Goal: Check status: Check status

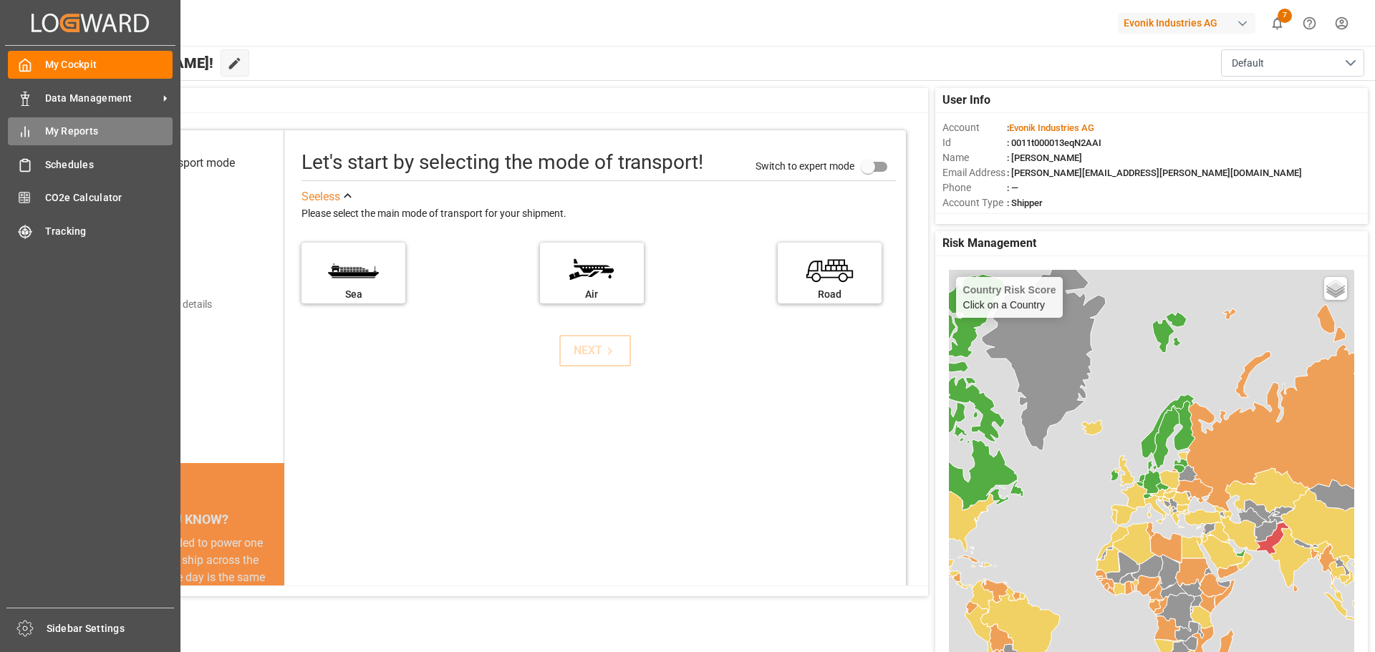
click at [74, 135] on span "My Reports" at bounding box center [109, 131] width 128 height 15
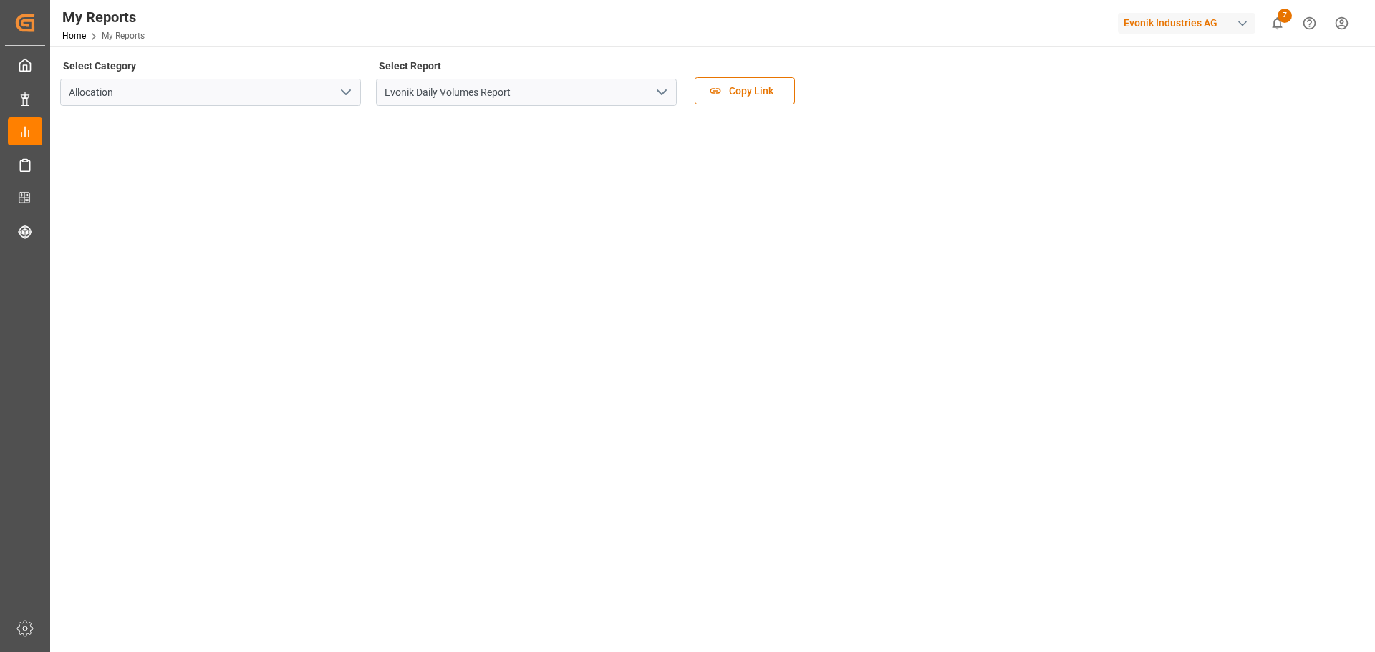
click at [657, 94] on icon "open menu" at bounding box center [661, 92] width 17 height 17
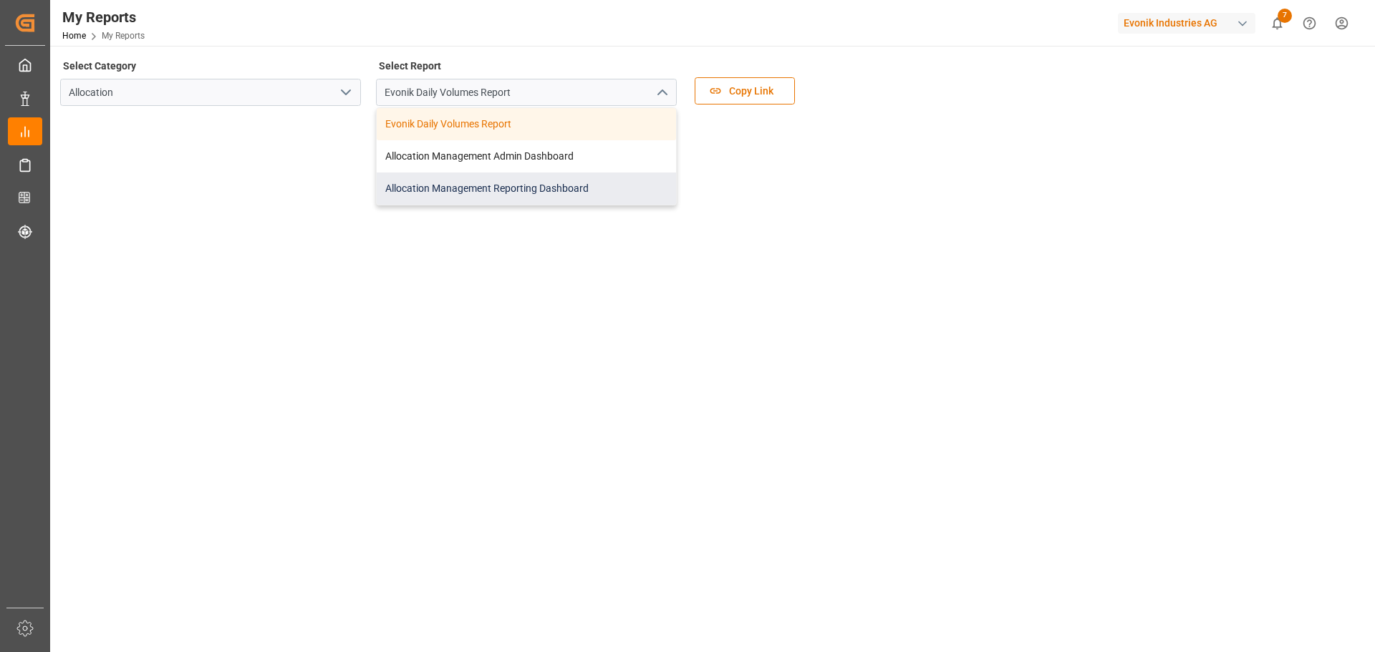
click at [502, 192] on div "Allocation Management Reporting Dashboard" at bounding box center [526, 189] width 299 height 32
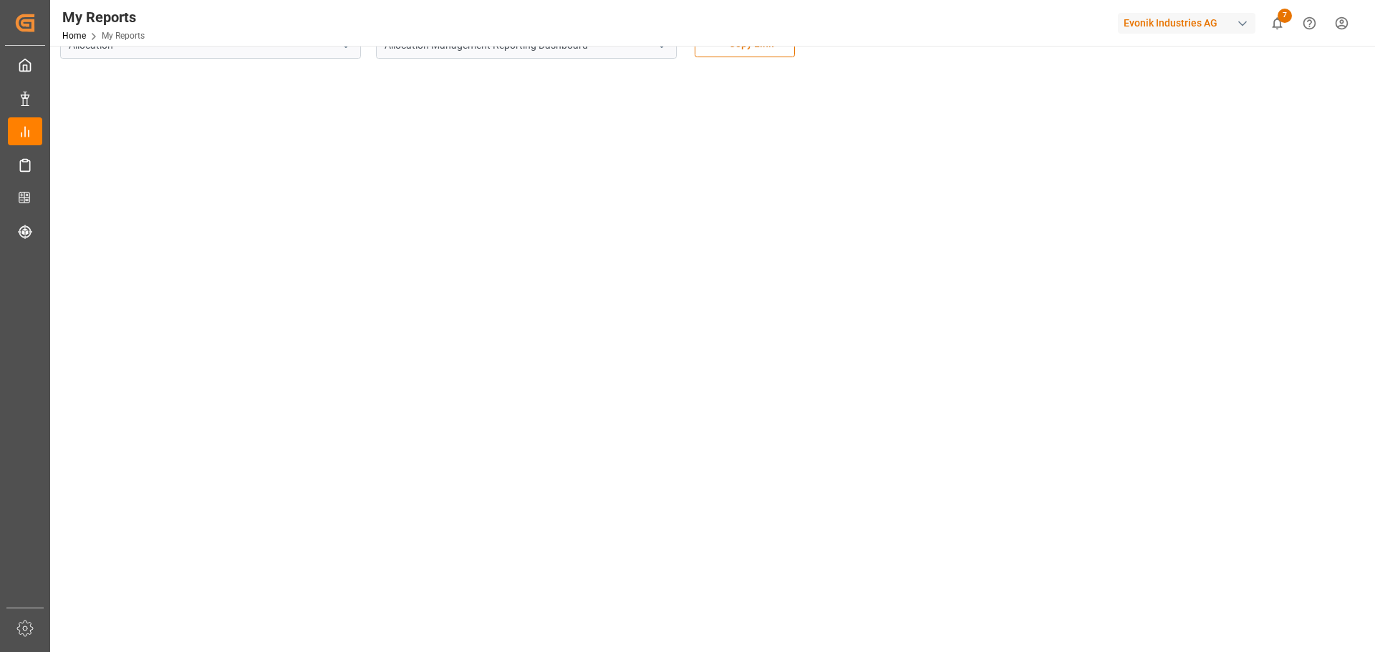
scroll to position [72, 0]
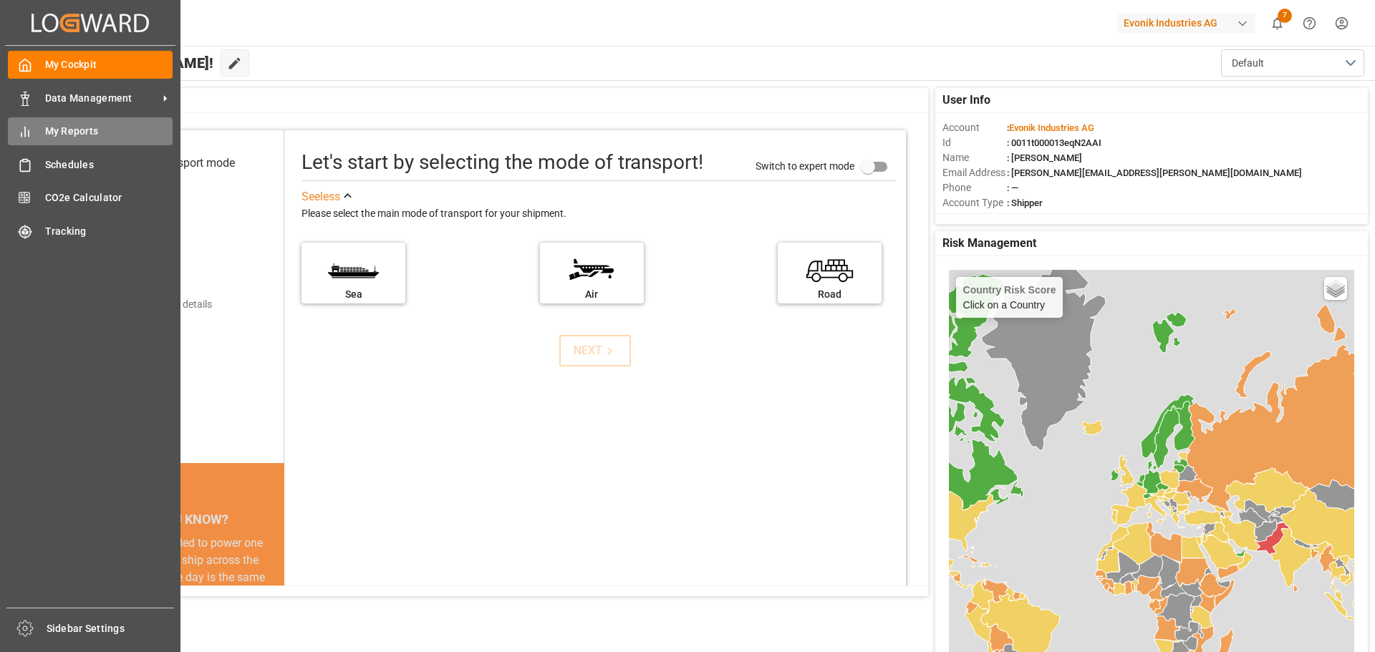
click at [83, 132] on span "My Reports" at bounding box center [109, 131] width 128 height 15
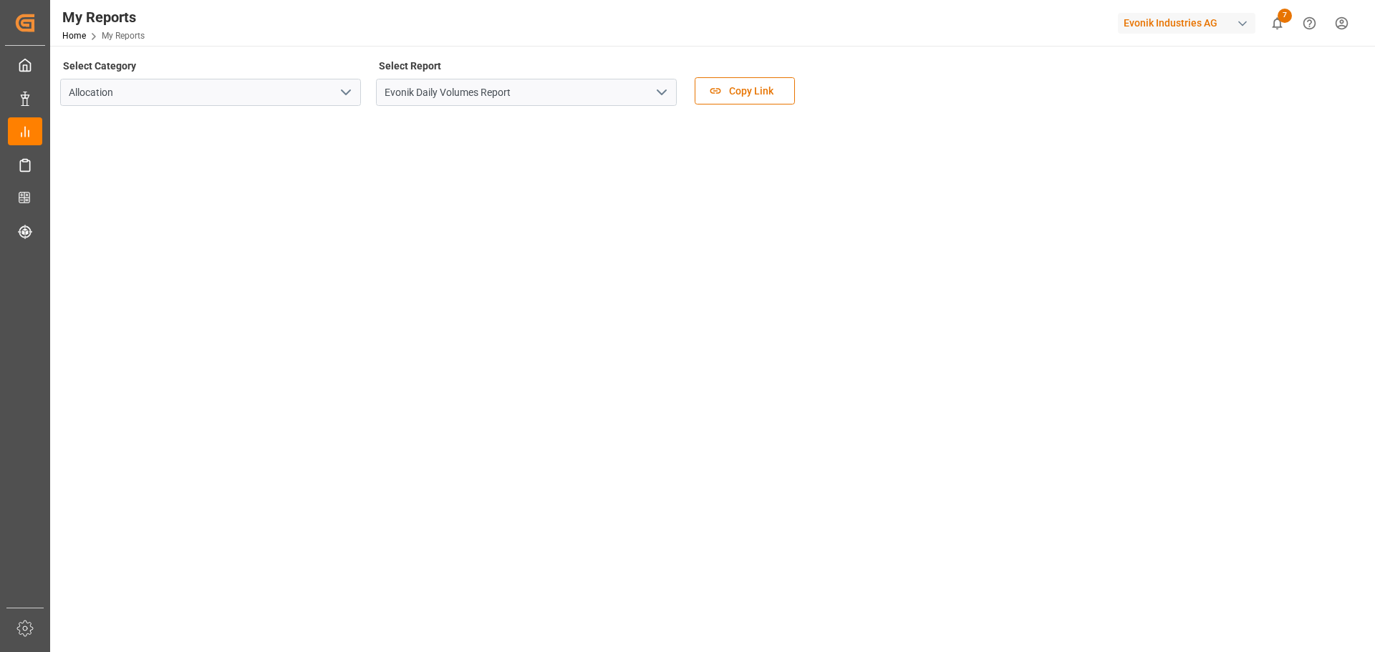
click at [666, 95] on icon "open menu" at bounding box center [661, 92] width 17 height 17
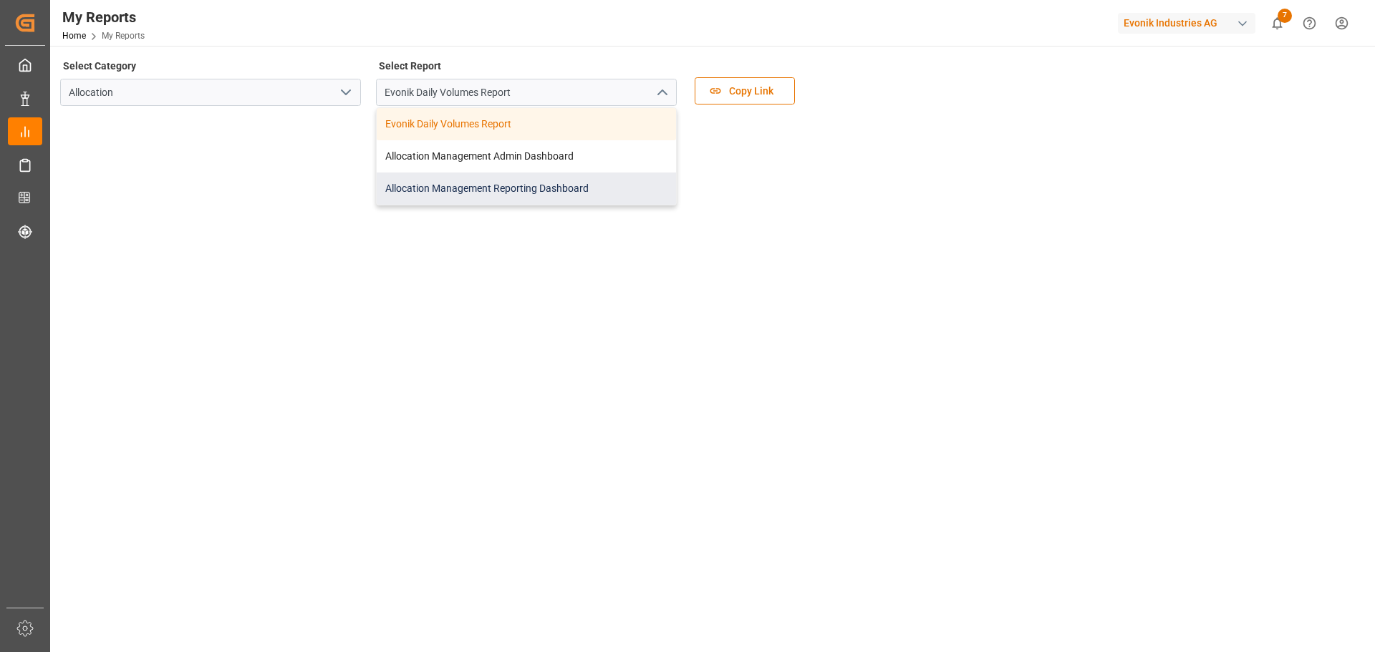
click at [500, 191] on div "Allocation Management Reporting Dashboard" at bounding box center [526, 189] width 299 height 32
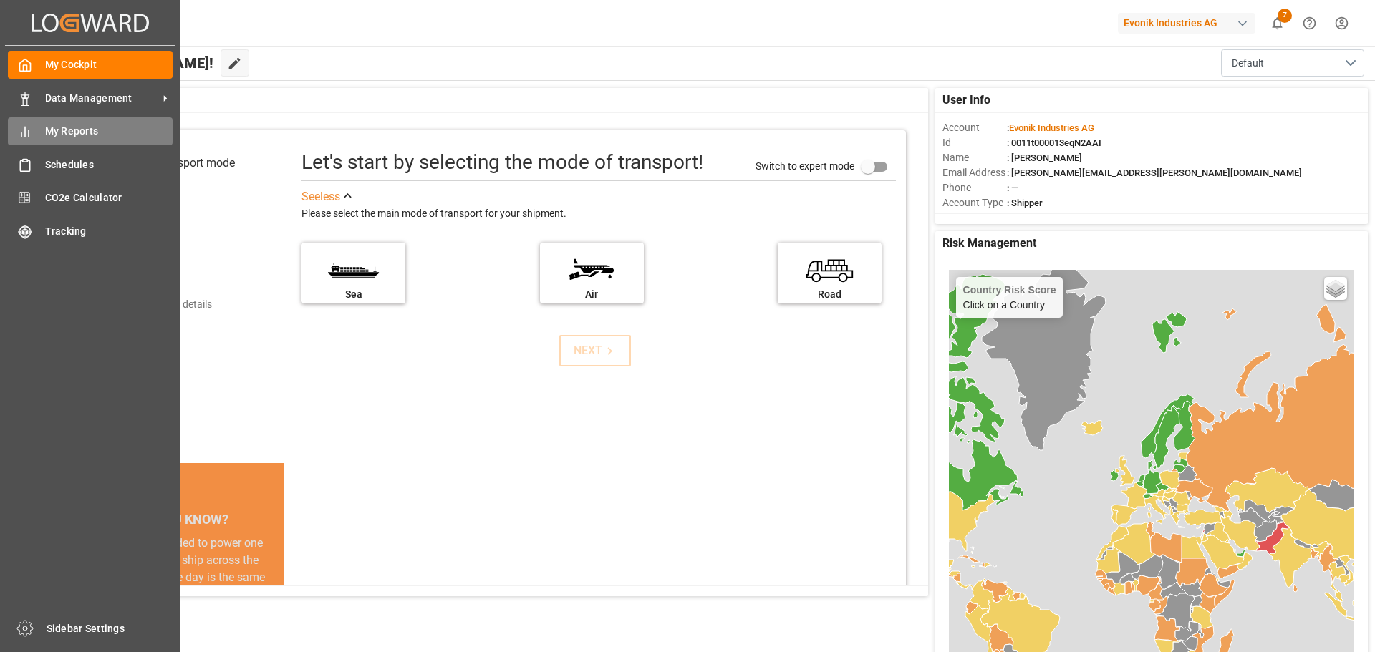
click at [67, 138] on span "My Reports" at bounding box center [109, 131] width 128 height 15
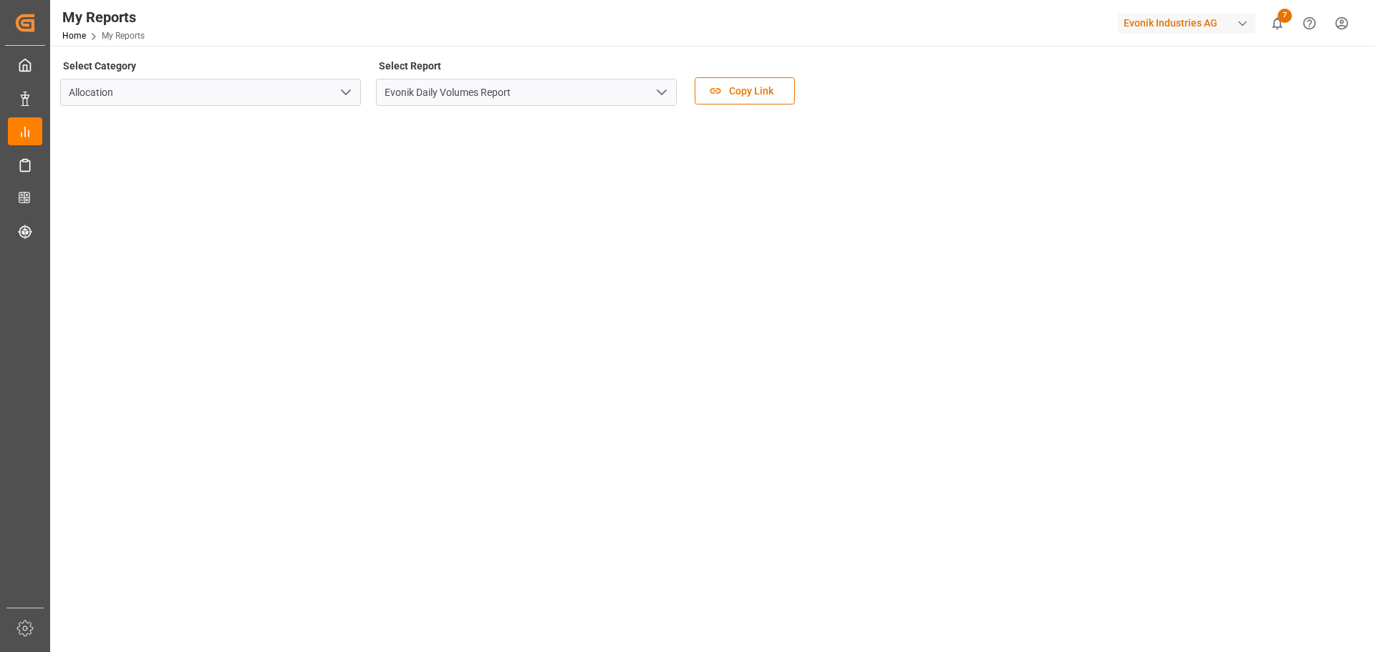
click at [657, 92] on icon "open menu" at bounding box center [661, 92] width 17 height 17
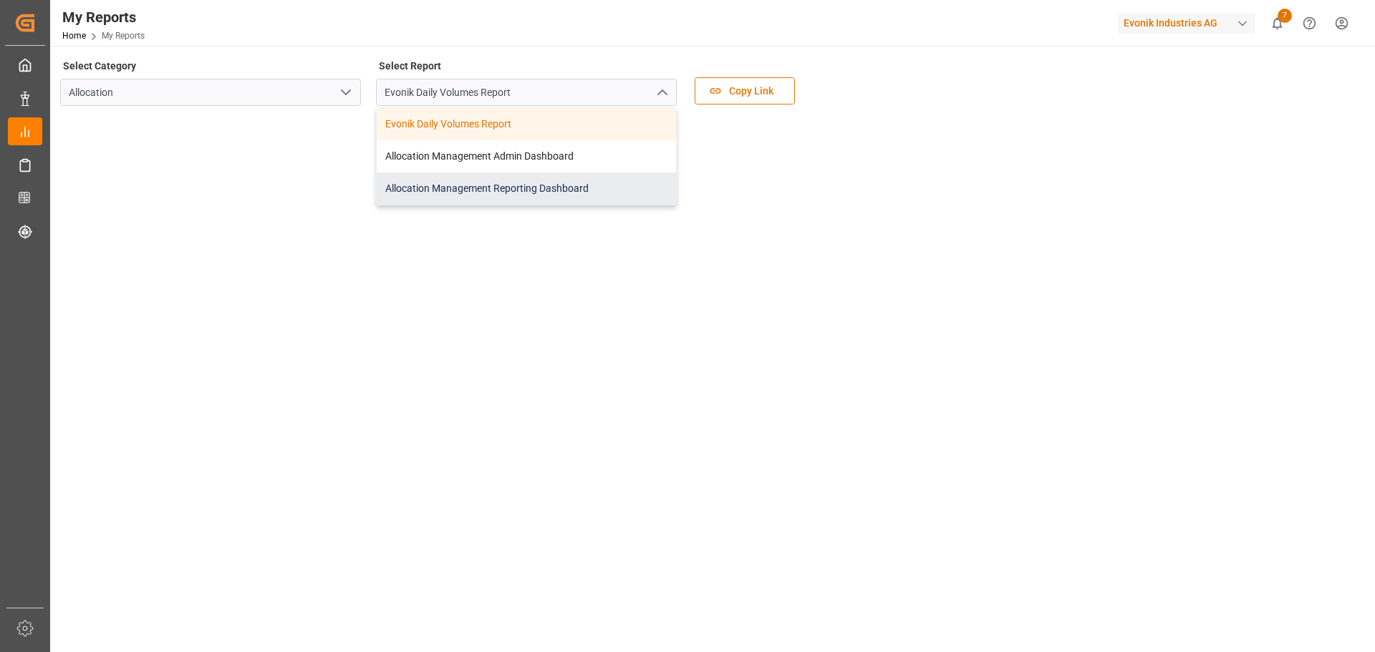
click at [493, 189] on div "Allocation Management Reporting Dashboard" at bounding box center [526, 189] width 299 height 32
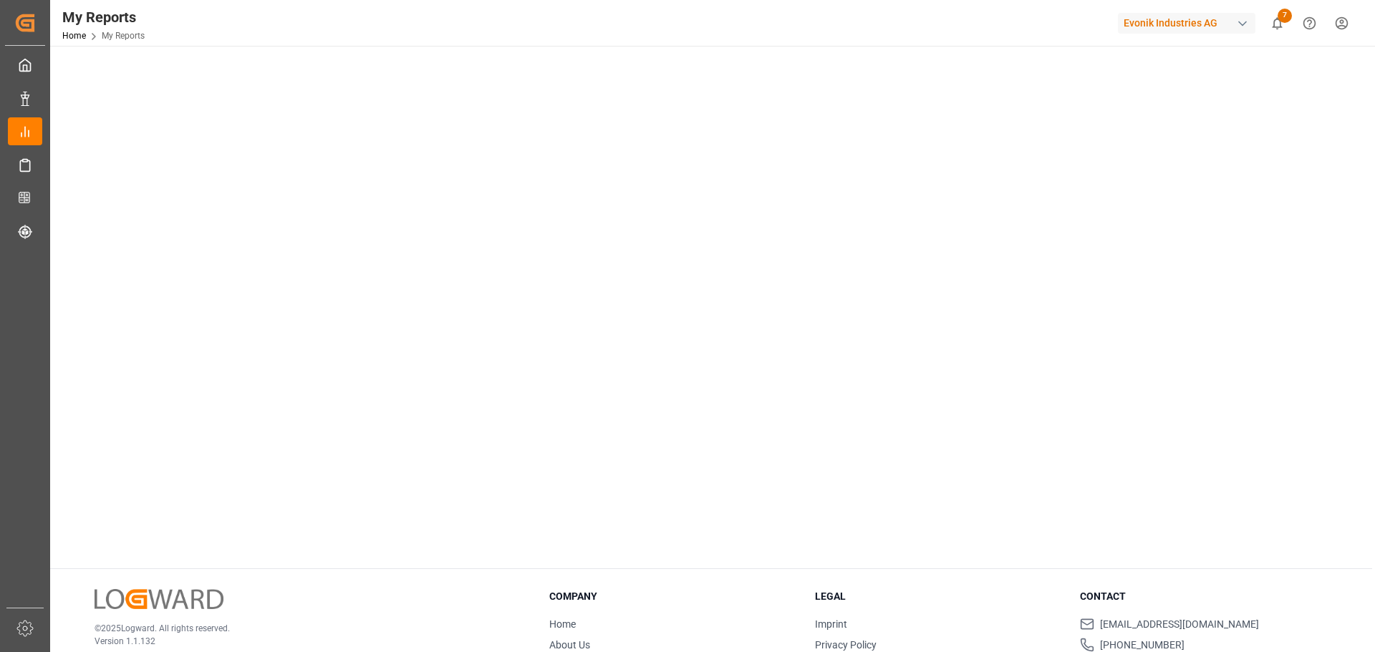
scroll to position [143, 0]
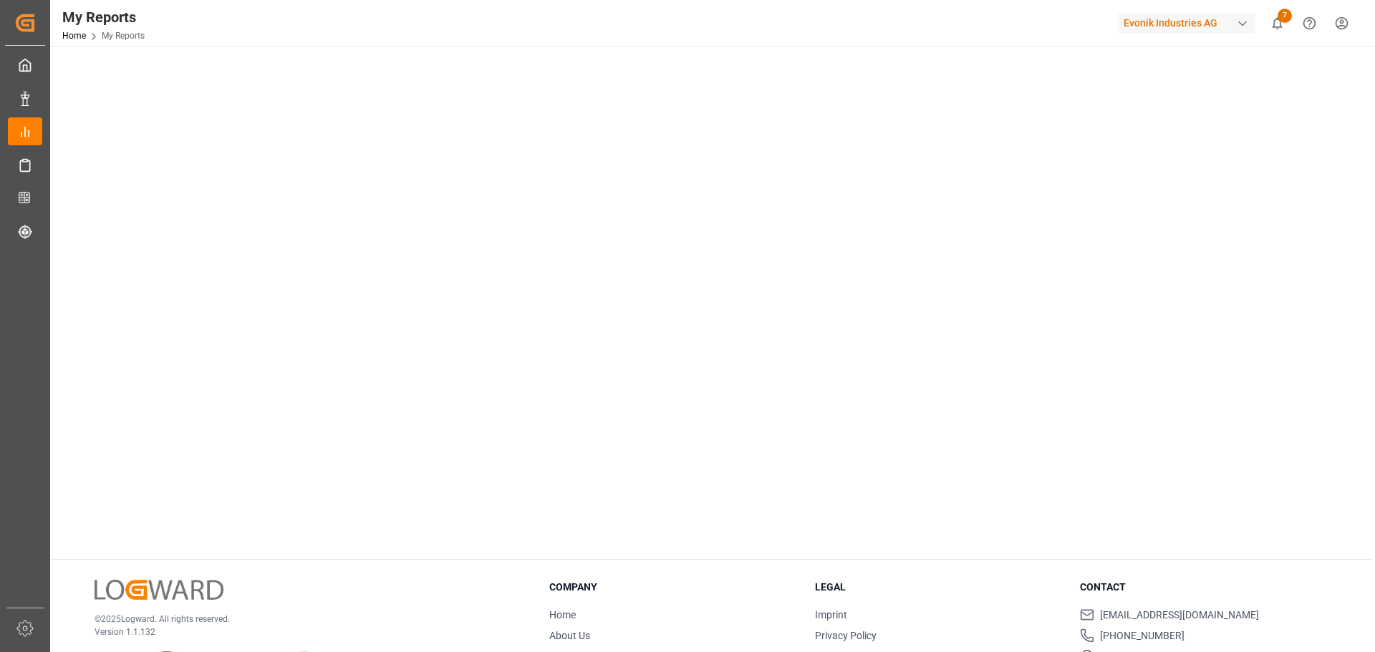
click at [138, 553] on div "Select Category Allocation Select Report Allocation Management Reporting Dashbo…" at bounding box center [711, 312] width 1322 height 819
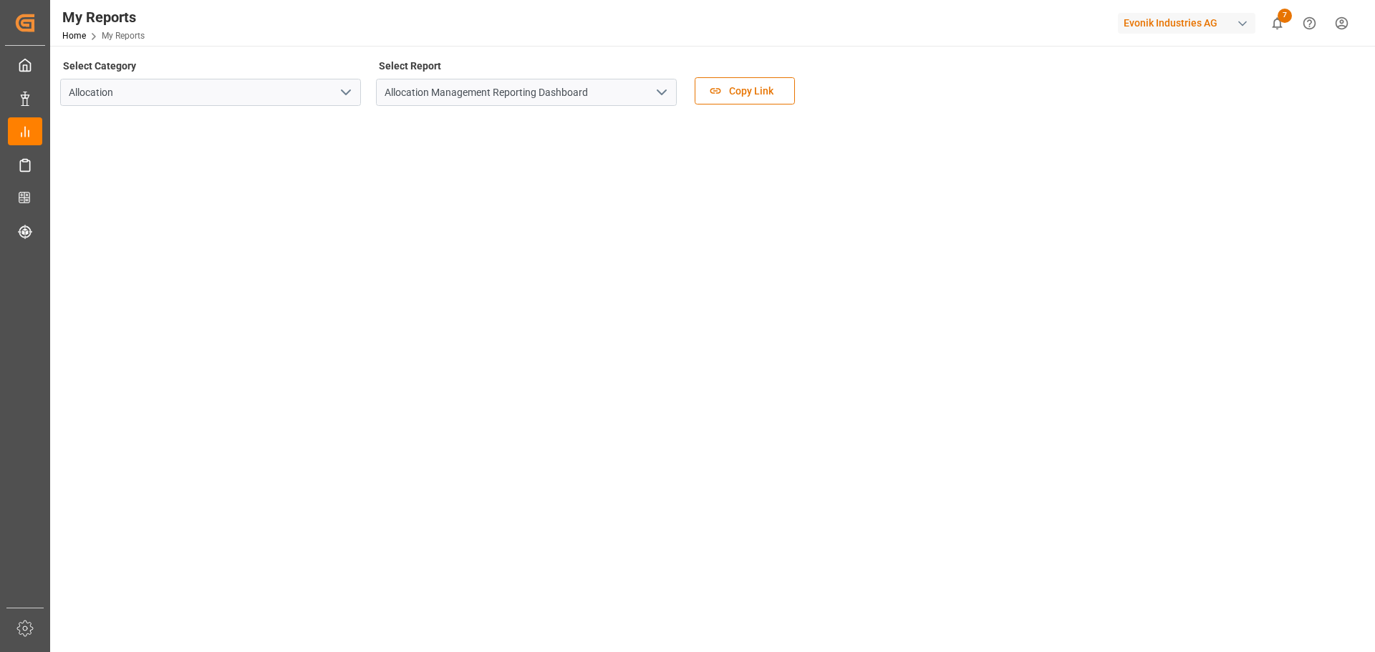
scroll to position [72, 0]
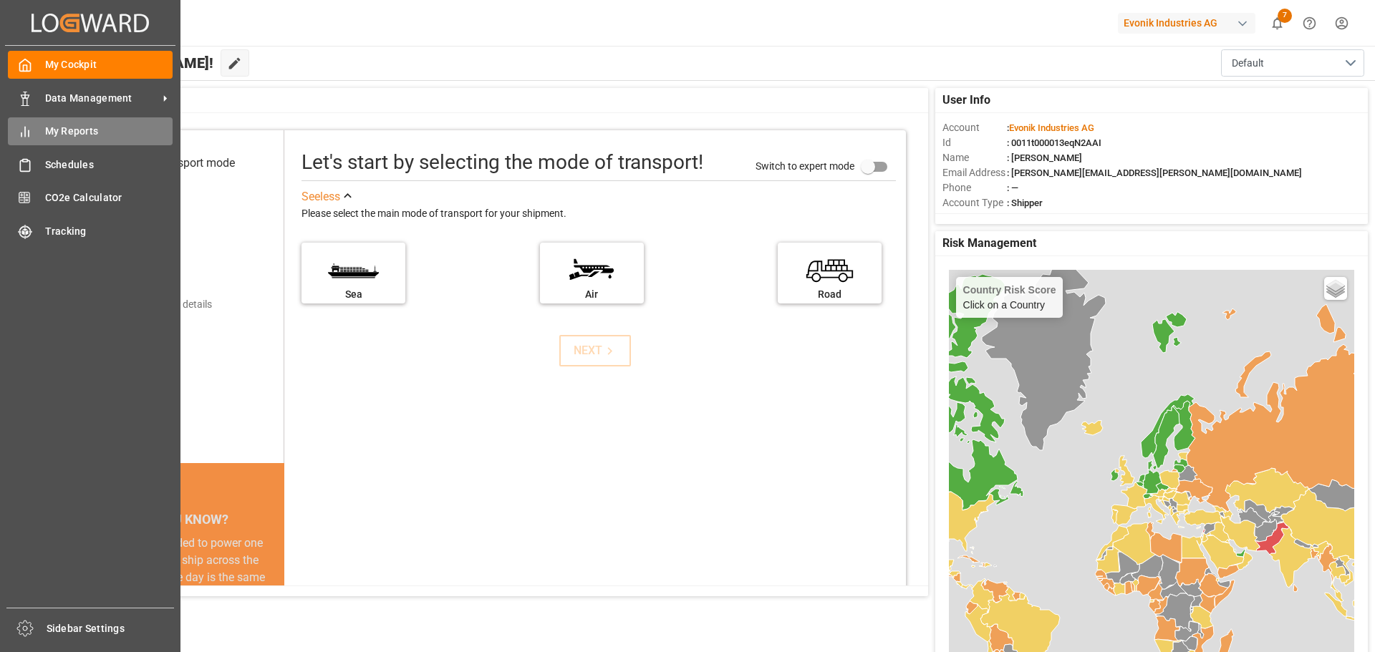
click at [62, 131] on span "My Reports" at bounding box center [109, 131] width 128 height 15
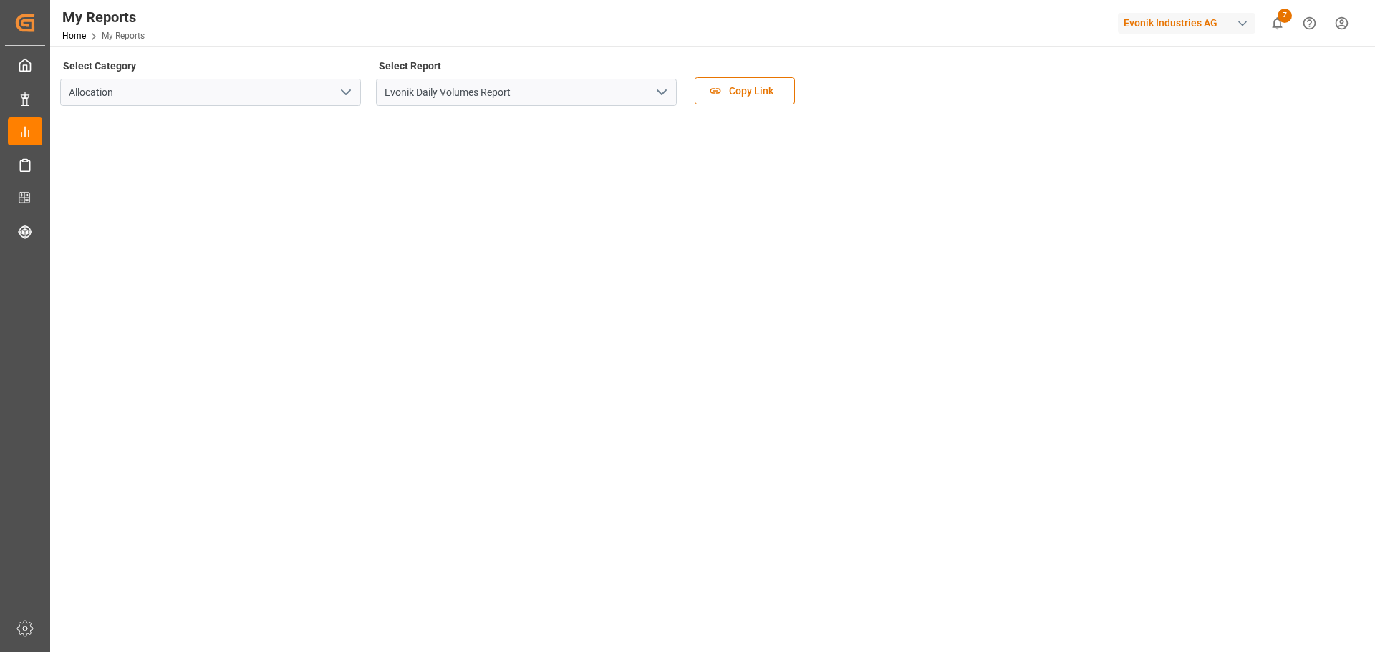
click at [666, 95] on icon "open menu" at bounding box center [661, 92] width 17 height 17
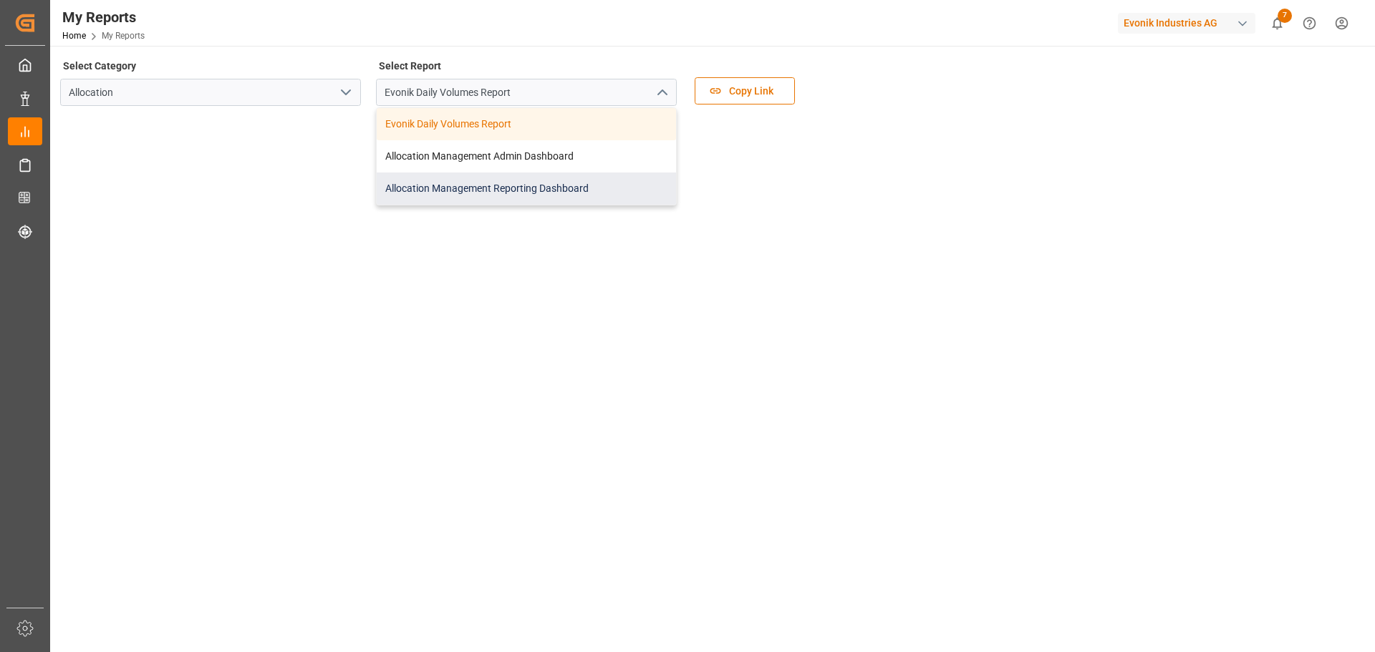
click at [473, 188] on div "Allocation Management Reporting Dashboard" at bounding box center [526, 189] width 299 height 32
